Goal: Find specific page/section: Find specific page/section

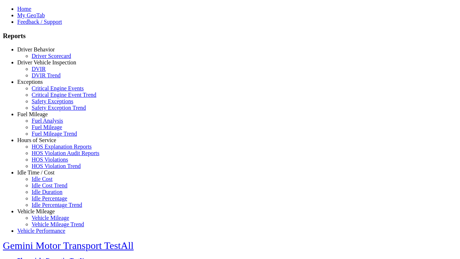
click at [41, 117] on link "Fuel Mileage" at bounding box center [32, 114] width 31 height 6
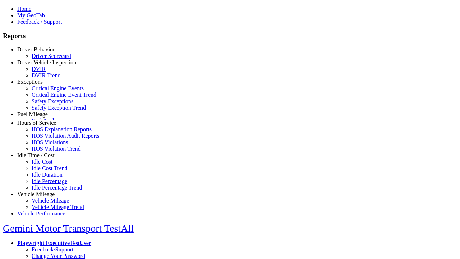
click at [47, 137] on link "Fuel Mileage Trend" at bounding box center [54, 134] width 45 height 6
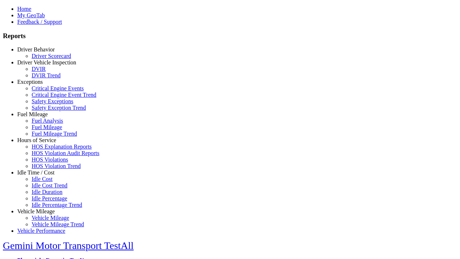
type input "*********"
